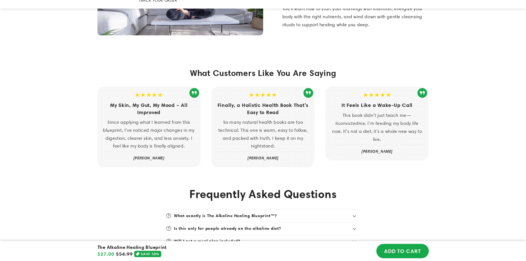
scroll to position [1270, 0]
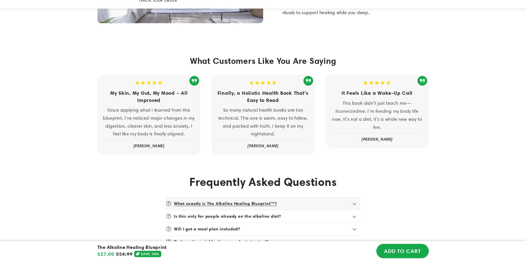
click at [354, 203] on icon at bounding box center [355, 204] width 4 height 2
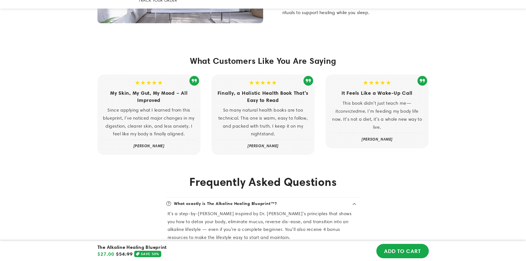
click at [396, 196] on div "Frequently Asked Questions What exactly is The Alkaline Healing Blueprint™? It’…" at bounding box center [263, 236] width 526 height 142
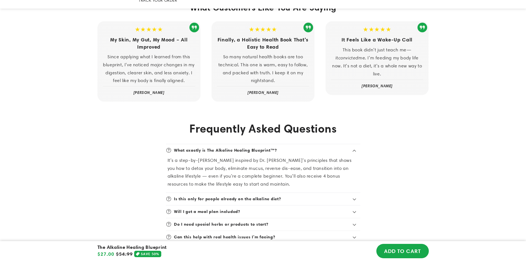
scroll to position [1326, 0]
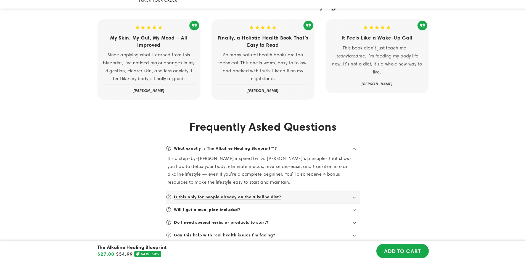
click at [354, 196] on icon at bounding box center [355, 197] width 4 height 2
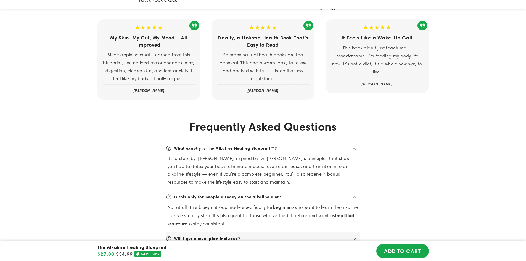
click at [354, 238] on icon at bounding box center [354, 239] width 3 height 2
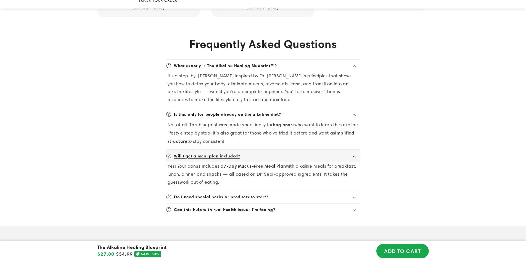
scroll to position [1409, 0]
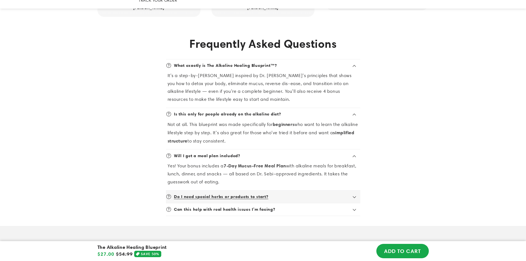
click at [355, 196] on icon at bounding box center [354, 197] width 3 height 2
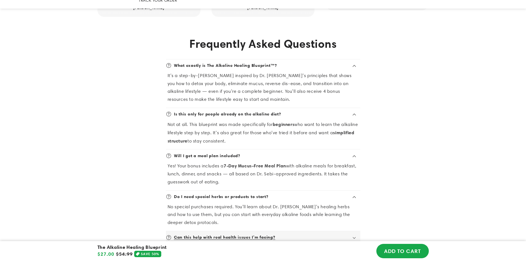
click at [355, 237] on icon at bounding box center [355, 238] width 4 height 2
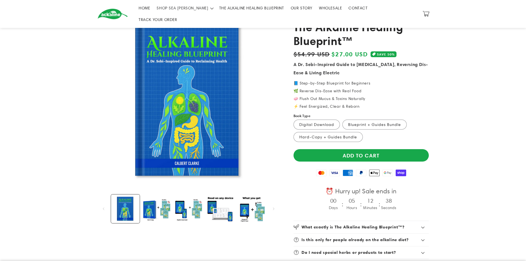
scroll to position [35, 0]
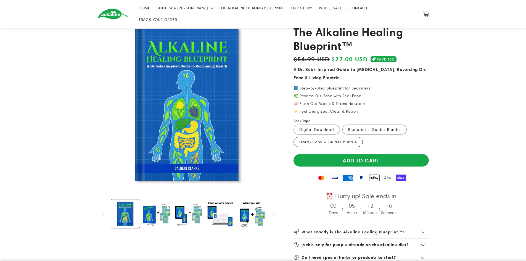
click at [328, 137] on label "Hard-Copy + Guides Bundle Variant sold out or unavailable" at bounding box center [328, 142] width 69 height 10
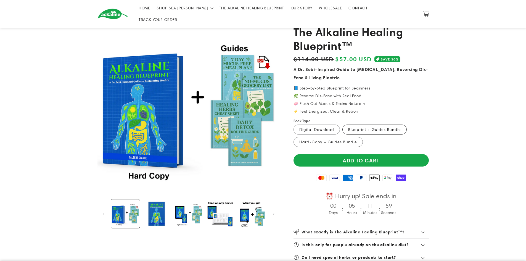
click at [364, 125] on label "Blueprint + Guides Bundle Variant sold out or unavailable" at bounding box center [374, 130] width 64 height 10
